Goal: Task Accomplishment & Management: Use online tool/utility

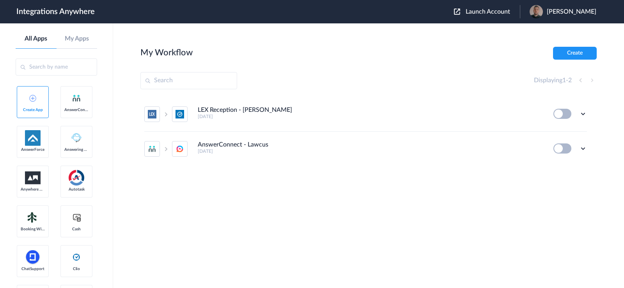
click at [506, 9] on span "Launch Account" at bounding box center [487, 12] width 44 height 6
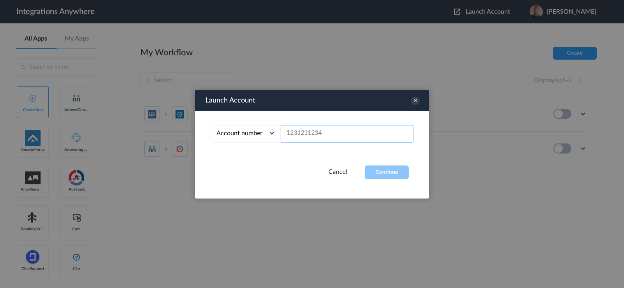
click at [353, 126] on input "text" at bounding box center [347, 134] width 133 height 18
paste input "2525137784"
type input "2525137784"
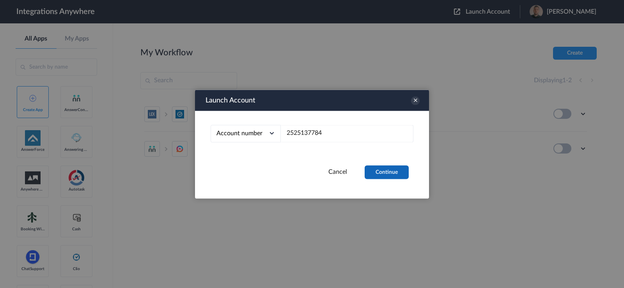
click at [386, 167] on button "Continue" at bounding box center [386, 172] width 44 height 14
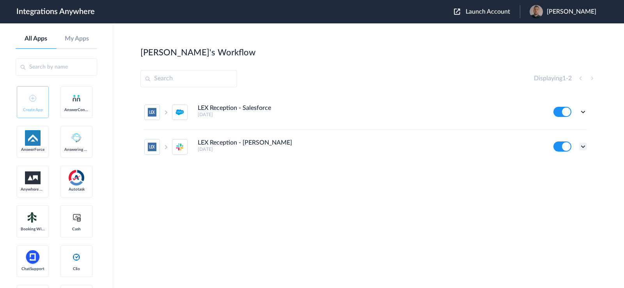
click at [581, 145] on icon at bounding box center [583, 147] width 8 height 8
click at [558, 176] on li "Task history" at bounding box center [561, 179] width 51 height 14
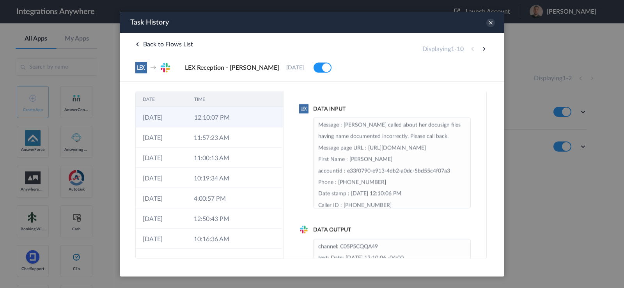
click at [207, 121] on td "12:10:07 PM" at bounding box center [212, 117] width 51 height 20
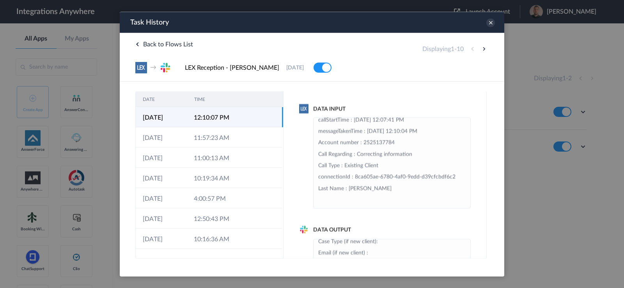
scroll to position [55, 0]
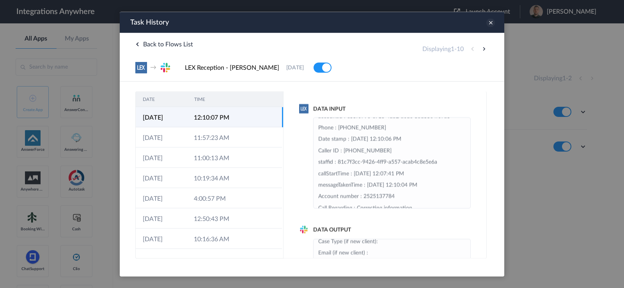
click at [490, 25] on icon at bounding box center [490, 22] width 9 height 9
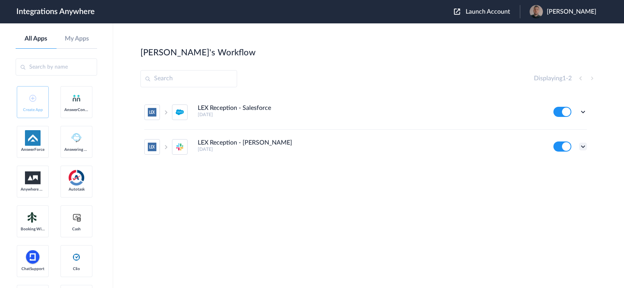
click at [583, 148] on icon at bounding box center [583, 147] width 8 height 8
click at [561, 168] on li "Edit" at bounding box center [561, 164] width 51 height 14
click at [578, 146] on div "Edit Task history Delete" at bounding box center [570, 146] width 34 height 10
click at [582, 147] on icon at bounding box center [583, 147] width 8 height 8
click at [559, 176] on link "Task history" at bounding box center [560, 178] width 37 height 5
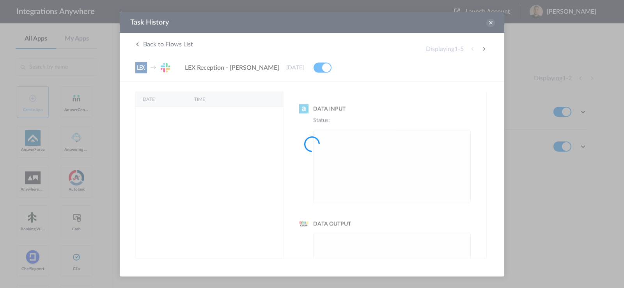
scroll to position [0, 0]
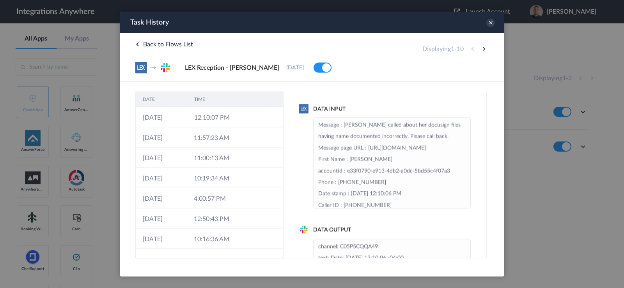
drag, startPoint x: 398, startPoint y: 124, endPoint x: 468, endPoint y: 248, distance: 142.6
click at [468, 248] on div "Data Input Message : [PERSON_NAME] called about her docusign files having name …" at bounding box center [384, 174] width 203 height 167
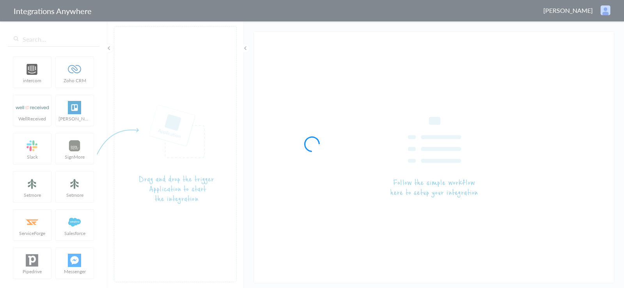
type input "LEX Reception - [PERSON_NAME]"
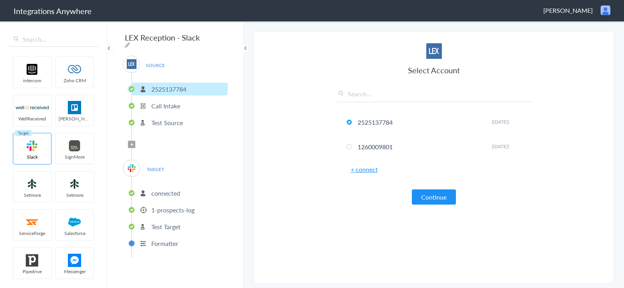
click at [161, 104] on p "Call Intake" at bounding box center [165, 105] width 29 height 9
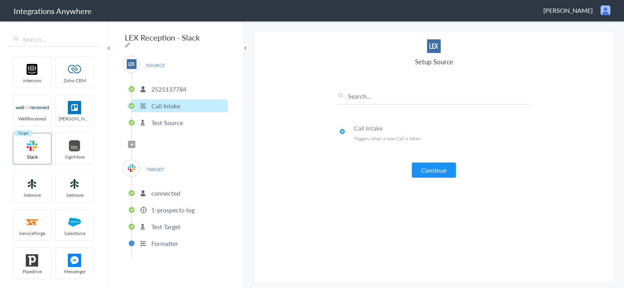
click at [159, 121] on p "Test Source" at bounding box center [167, 122] width 32 height 9
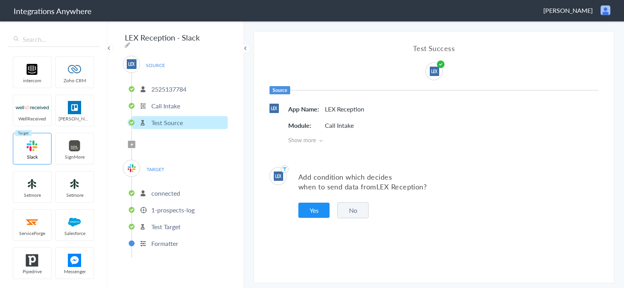
click at [158, 167] on span "TARGET" at bounding box center [155, 169] width 30 height 11
click at [163, 191] on p "connected" at bounding box center [165, 193] width 29 height 9
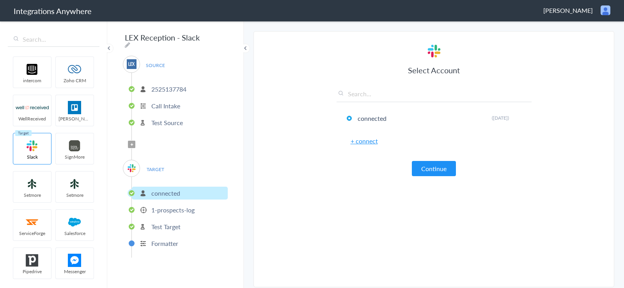
click at [166, 205] on p "1-prospects-log" at bounding box center [172, 209] width 43 height 9
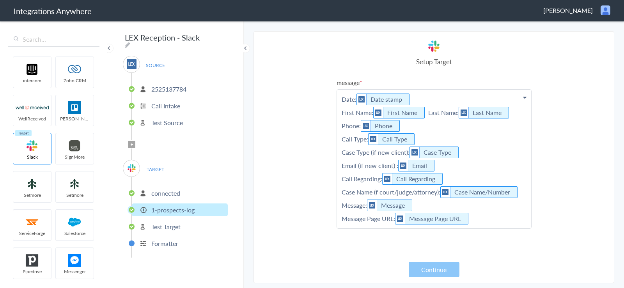
click at [174, 223] on p "Test Target" at bounding box center [165, 226] width 29 height 9
